Goal: Task Accomplishment & Management: Manage account settings

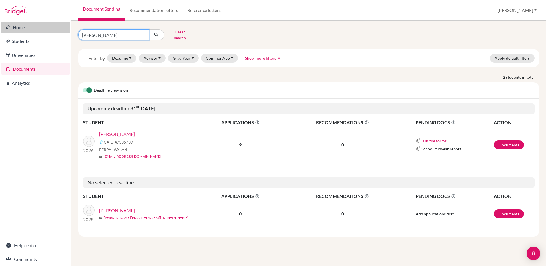
drag, startPoint x: 123, startPoint y: 31, endPoint x: 52, endPoint y: 23, distance: 71.9
click at [52, 23] on div "Home Students Universities Documents Analytics Help center Community Document S…" at bounding box center [273, 133] width 546 height 266
type input "keen"
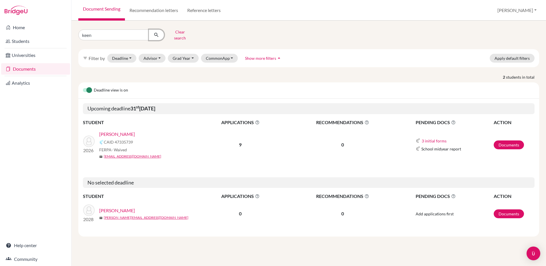
click at [160, 34] on button "submit" at bounding box center [156, 34] width 15 height 11
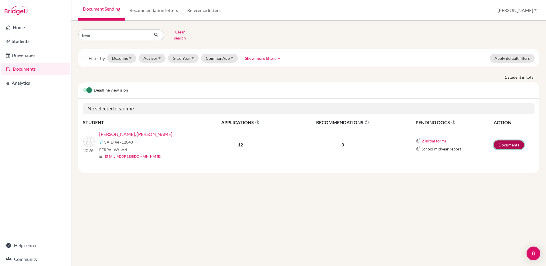
click at [514, 141] on link "Documents" at bounding box center [509, 144] width 30 height 9
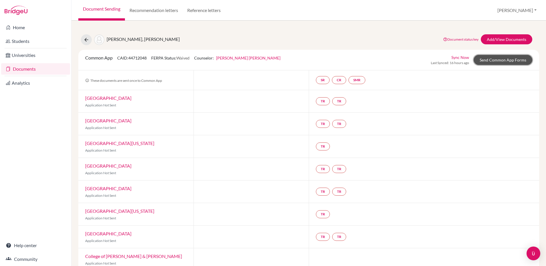
click at [495, 61] on link "Send Common App Forms" at bounding box center [503, 60] width 59 height 10
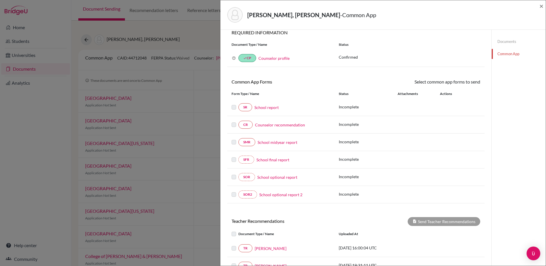
scroll to position [11, 0]
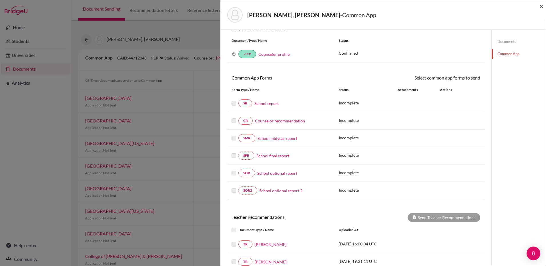
click at [540, 5] on span "×" at bounding box center [542, 6] width 4 height 8
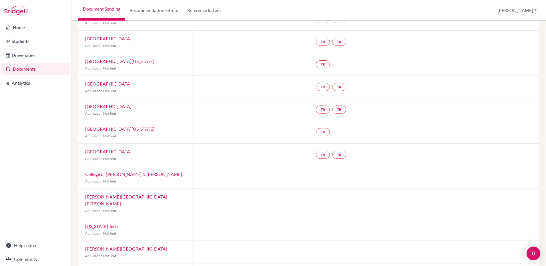
scroll to position [102, 0]
